Goal: Information Seeking & Learning: Learn about a topic

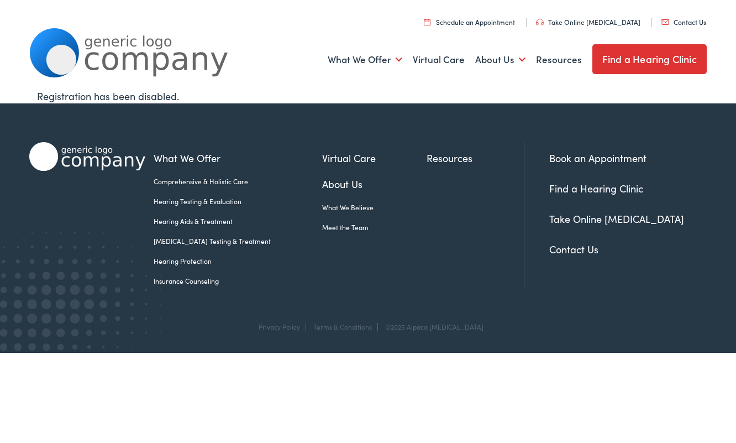
click at [181, 263] on link "Hearing Protection" at bounding box center [238, 261] width 168 height 10
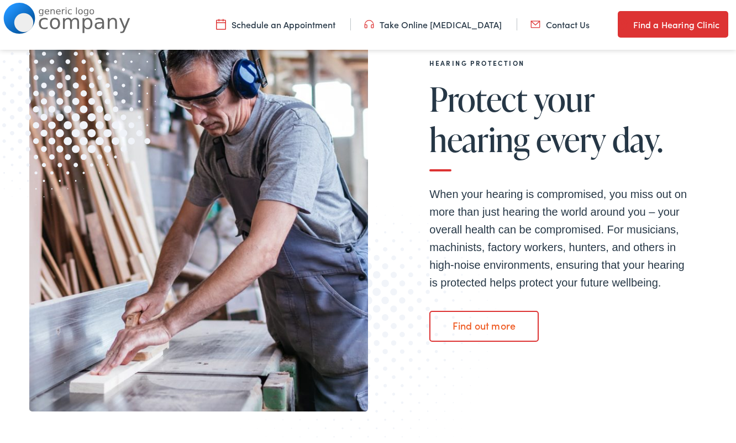
scroll to position [144, 0]
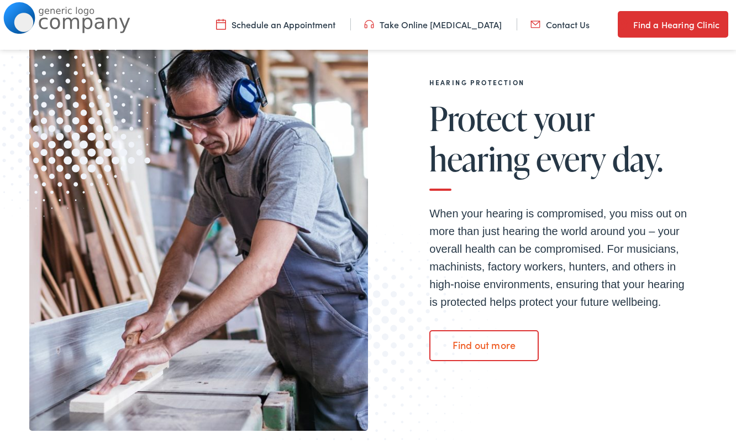
click at [474, 347] on link "Find out more" at bounding box center [483, 345] width 109 height 31
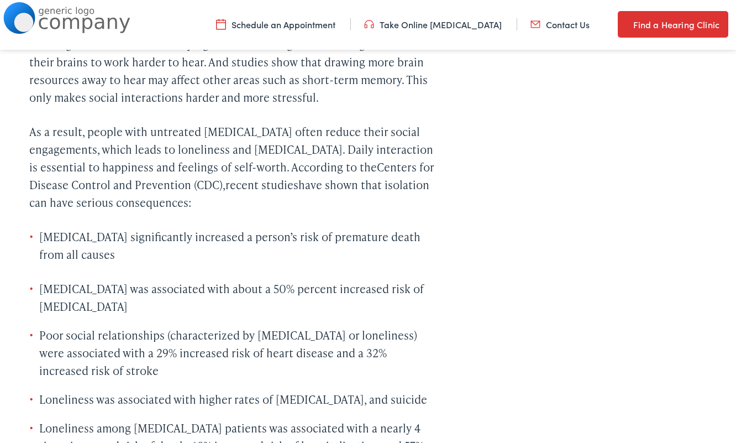
scroll to position [1617, 0]
